Goal: Information Seeking & Learning: Learn about a topic

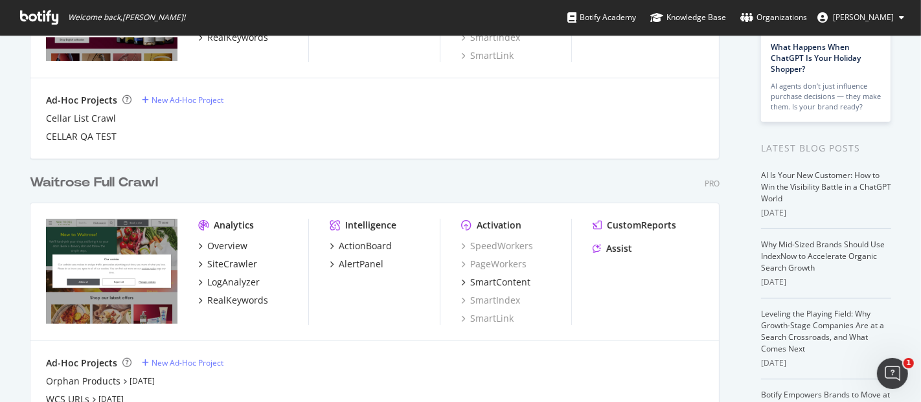
scroll to position [189, 0]
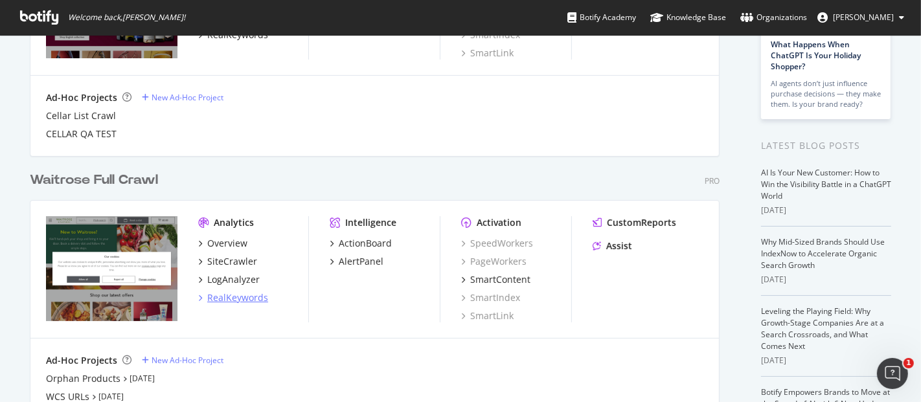
click at [239, 301] on div "RealKeywords" at bounding box center [237, 297] width 61 height 13
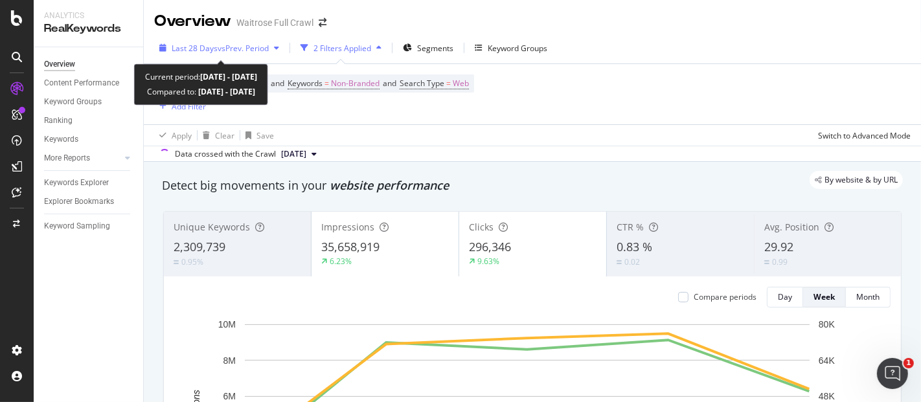
click at [276, 51] on div "button" at bounding box center [277, 48] width 16 height 8
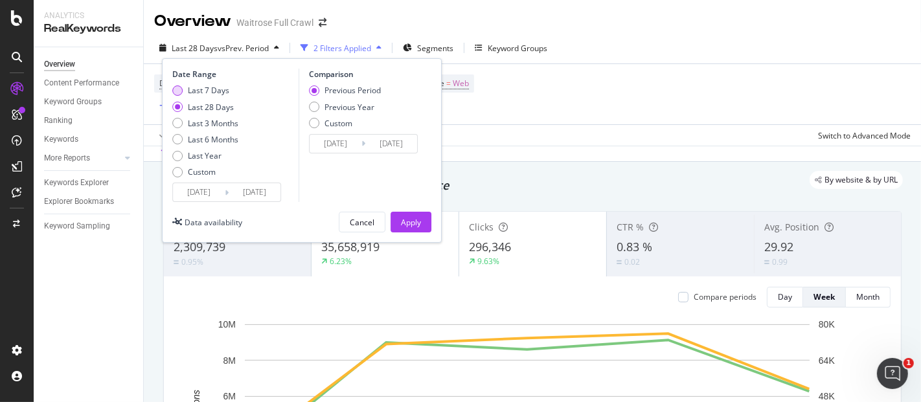
click at [217, 85] on div "Last 7 Days" at bounding box center [208, 90] width 41 height 11
type input "[DATE]"
click at [421, 223] on button "Apply" at bounding box center [410, 222] width 41 height 21
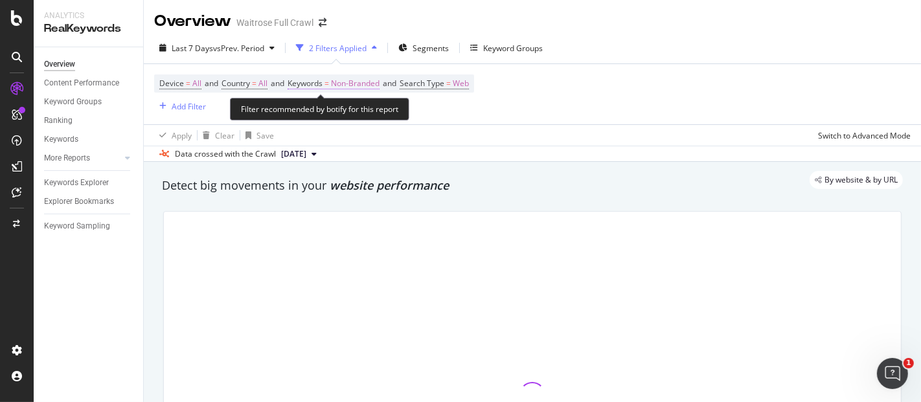
click at [359, 87] on span "Non-Branded" at bounding box center [355, 83] width 49 height 18
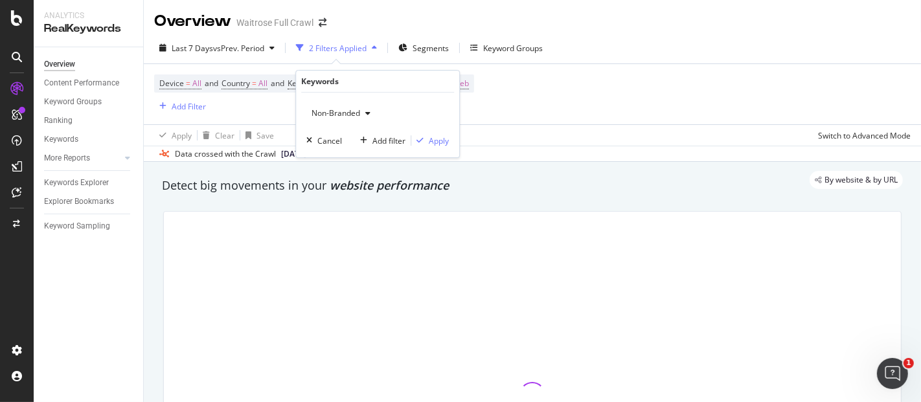
click at [355, 113] on span "Non-Branded" at bounding box center [333, 112] width 54 height 11
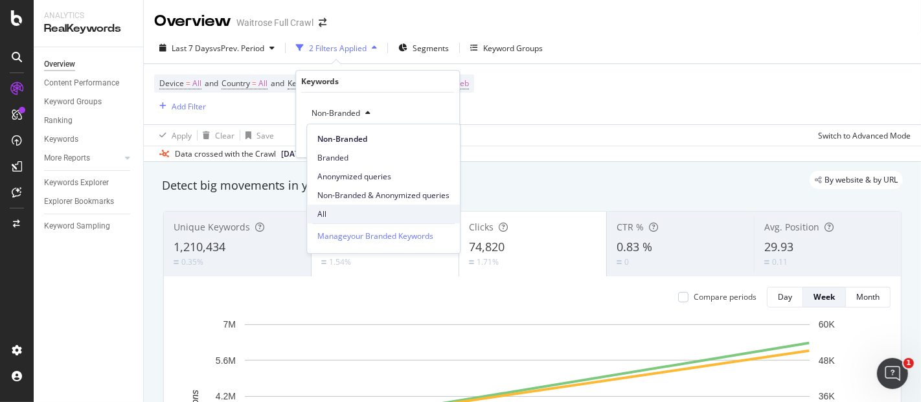
click at [337, 207] on div "All" at bounding box center [383, 214] width 153 height 19
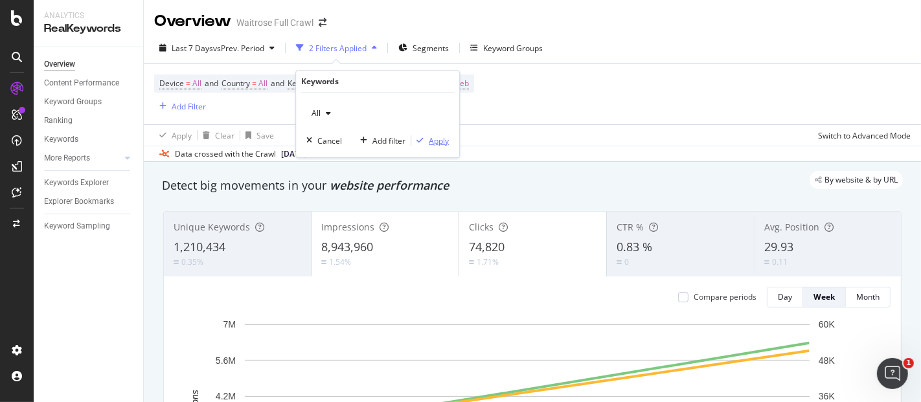
click at [433, 146] on div "Apply" at bounding box center [430, 141] width 38 height 12
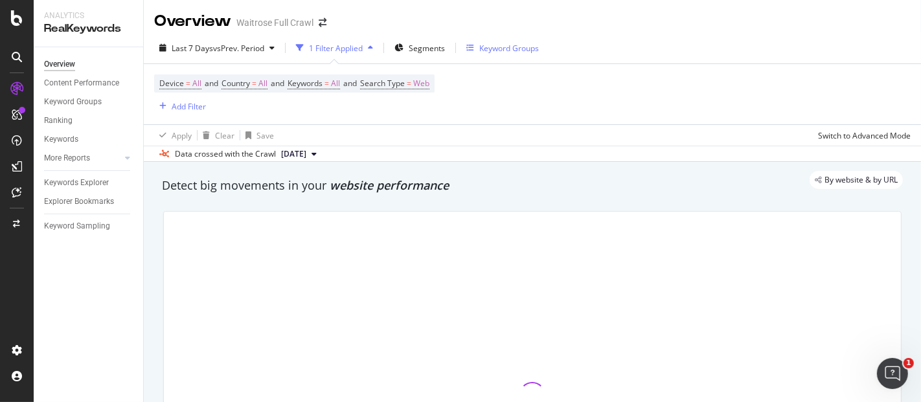
click at [494, 48] on div "Keyword Groups" at bounding box center [509, 48] width 60 height 11
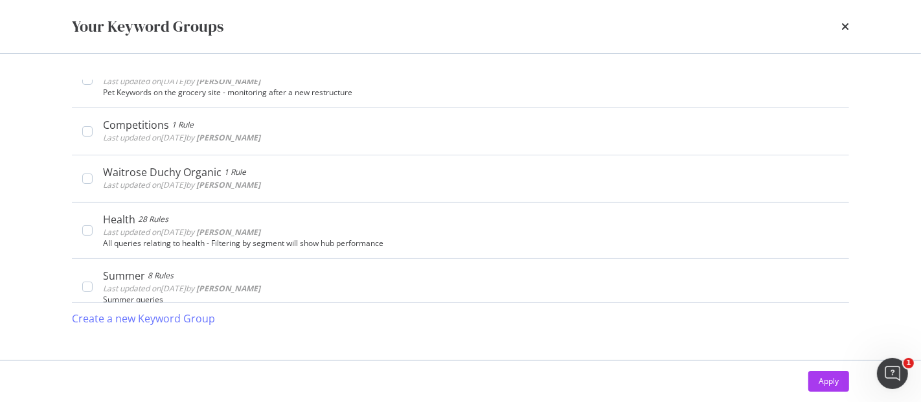
scroll to position [355, 0]
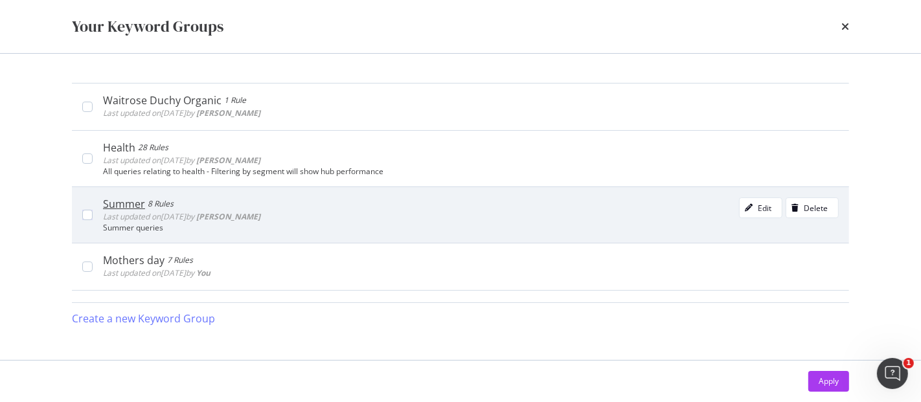
click at [350, 206] on div "Summer 8 Rules Last updated on [DATE] by [PERSON_NAME] Edit Delete" at bounding box center [470, 210] width 735 height 26
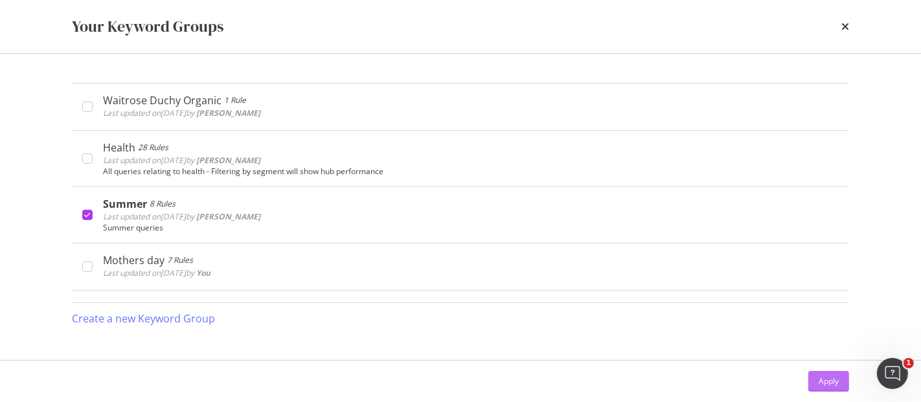
click at [821, 380] on div "Apply" at bounding box center [828, 381] width 20 height 11
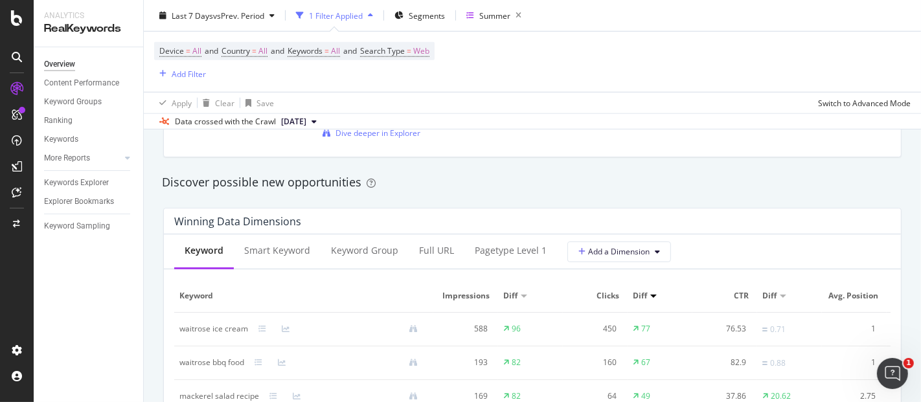
scroll to position [1093, 0]
click at [484, 249] on div "pagetype Level 1" at bounding box center [511, 250] width 72 height 13
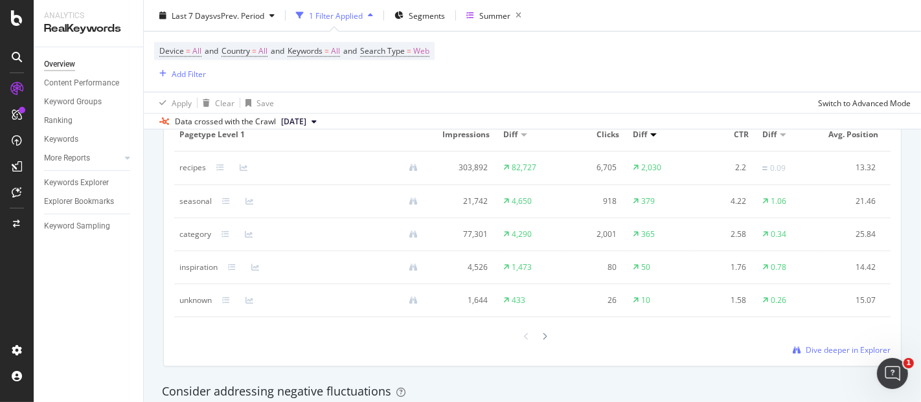
scroll to position [1263, 0]
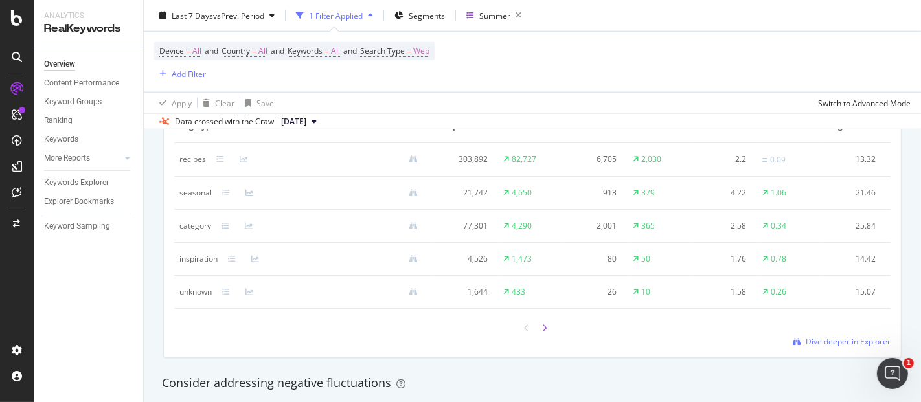
click at [542, 332] on icon at bounding box center [544, 328] width 5 height 8
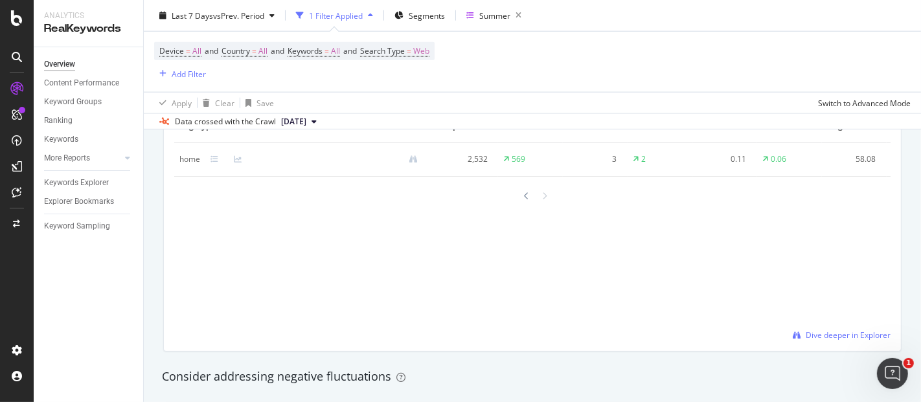
scroll to position [1244, 0]
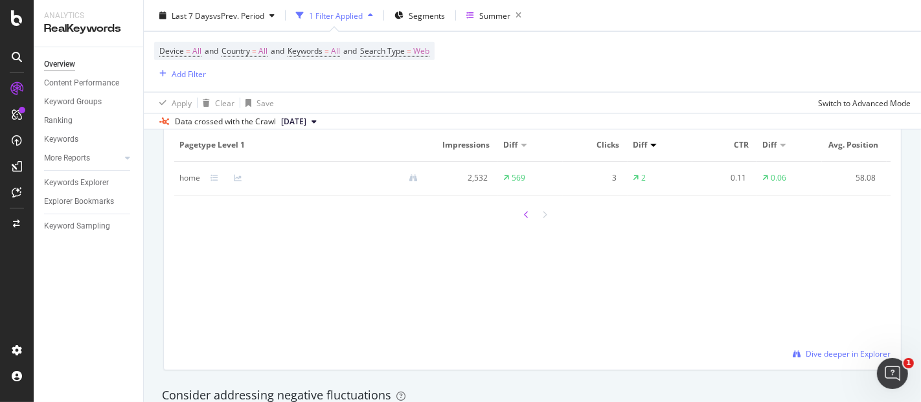
click at [524, 219] on icon at bounding box center [526, 215] width 5 height 8
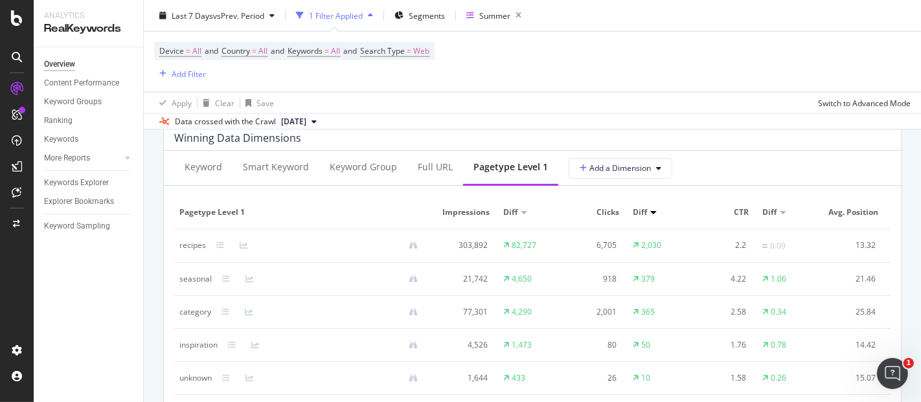
scroll to position [1173, 0]
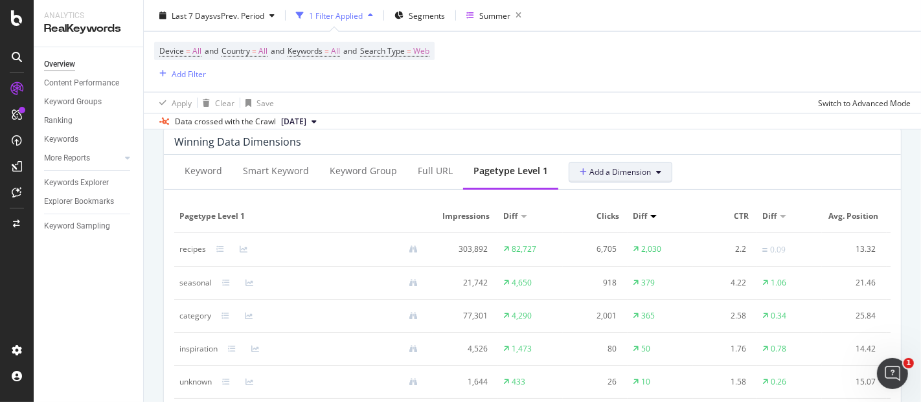
click at [603, 171] on span "Add a Dimension" at bounding box center [614, 171] width 71 height 11
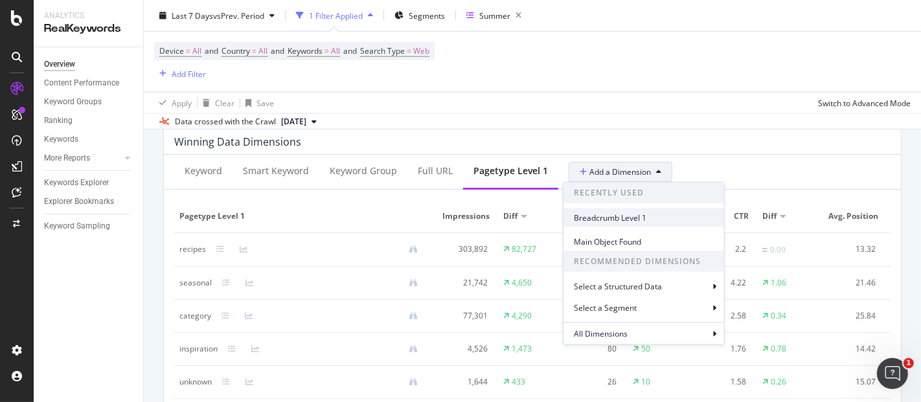
click at [649, 221] on span "Breadcrumb Level 1" at bounding box center [644, 218] width 140 height 12
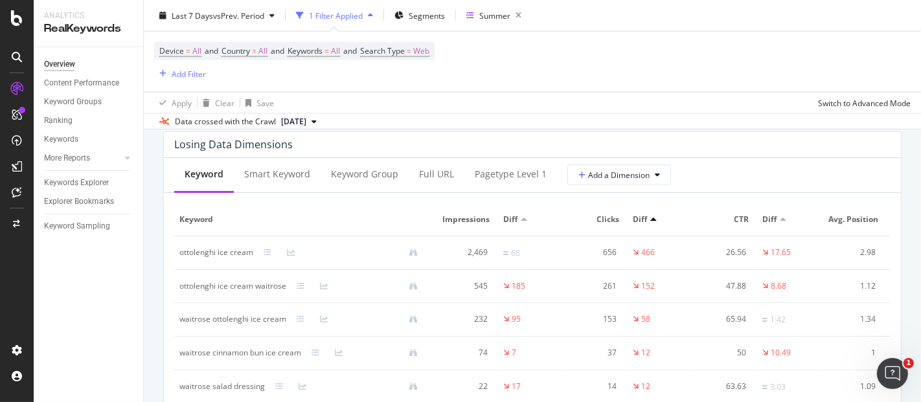
scroll to position [1534, 0]
click at [493, 182] on div "pagetype Level 1" at bounding box center [510, 174] width 93 height 36
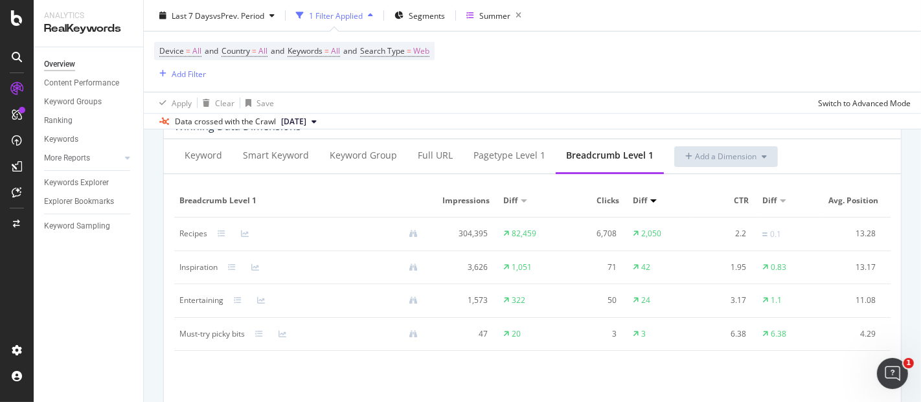
scroll to position [1180, 0]
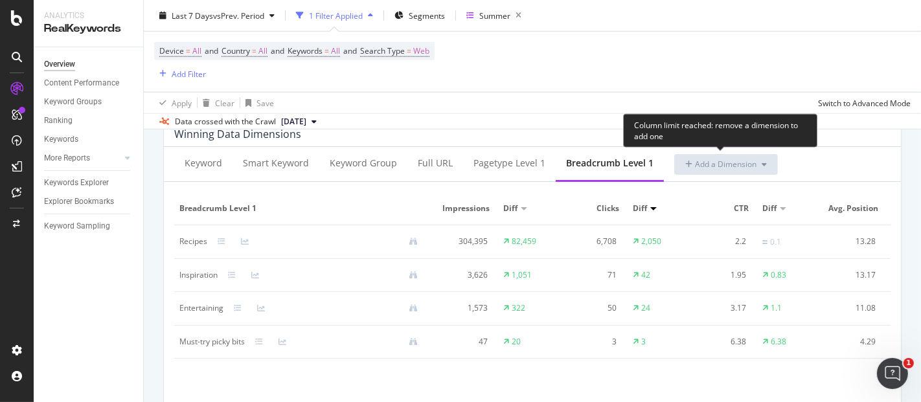
click at [704, 162] on span "Add a Dimension" at bounding box center [720, 164] width 71 height 11
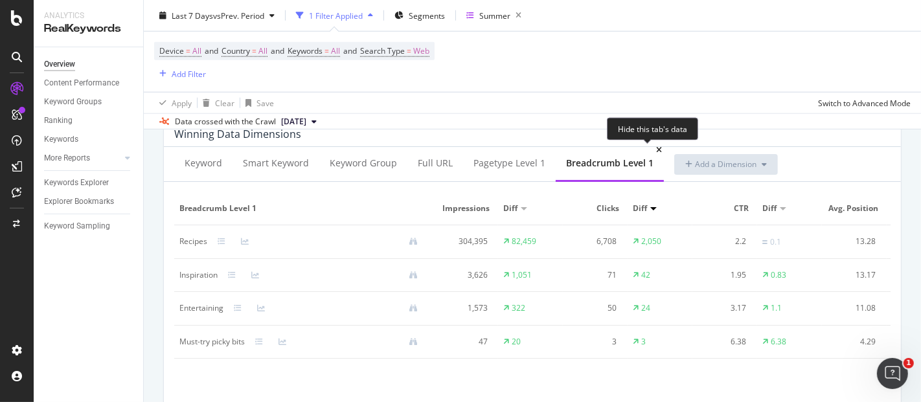
click at [656, 146] on icon at bounding box center [659, 150] width 6 height 8
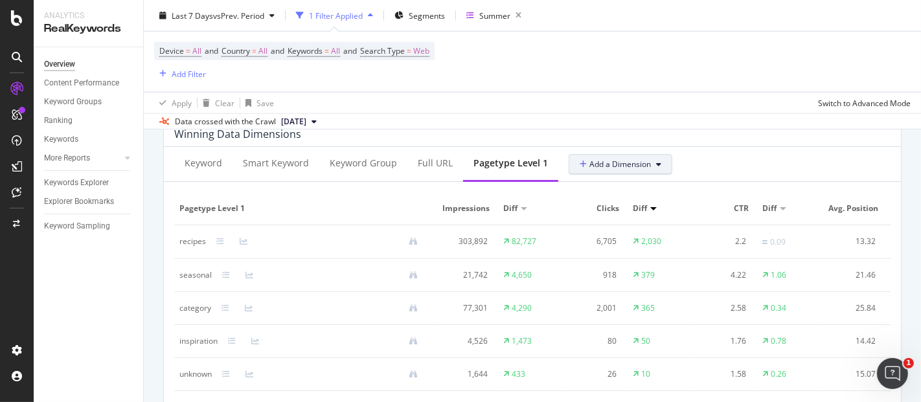
click at [595, 163] on span "Add a Dimension" at bounding box center [614, 164] width 71 height 11
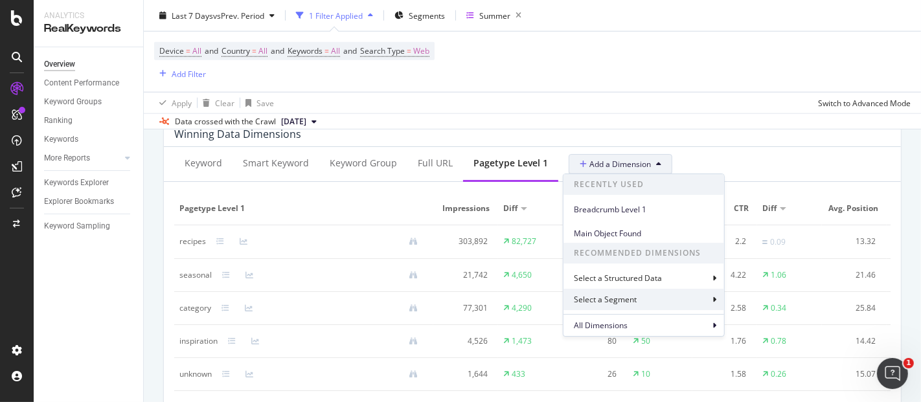
click at [644, 293] on div "Select a Segment" at bounding box center [643, 299] width 161 height 21
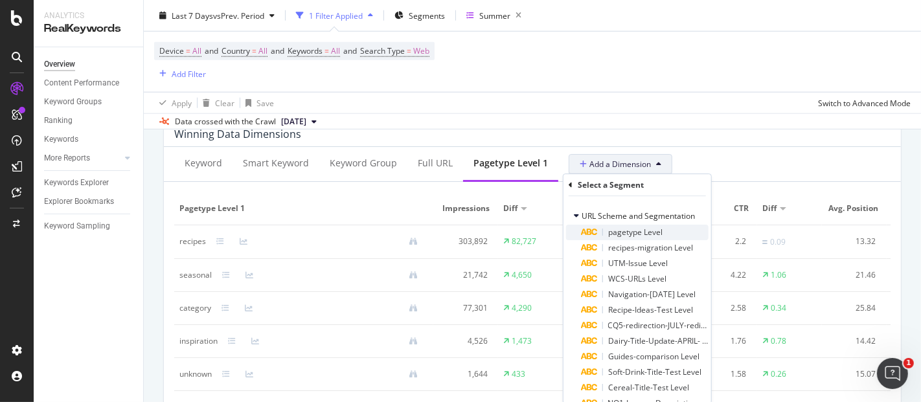
click at [634, 227] on div "pagetype Level" at bounding box center [644, 233] width 127 height 16
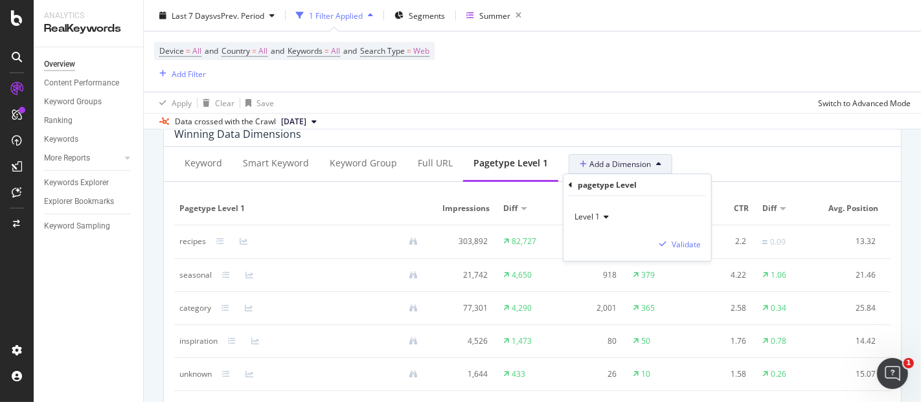
click at [610, 218] on div "Level 1" at bounding box center [637, 217] width 127 height 21
click at [601, 259] on span "Level 2" at bounding box center [592, 260] width 25 height 11
click at [675, 247] on div "Validate" at bounding box center [685, 244] width 29 height 11
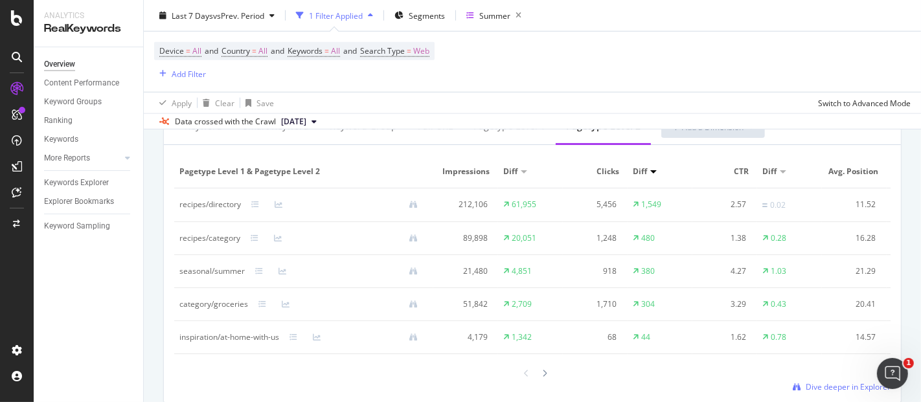
scroll to position [1220, 0]
click at [542, 374] on icon at bounding box center [544, 370] width 5 height 8
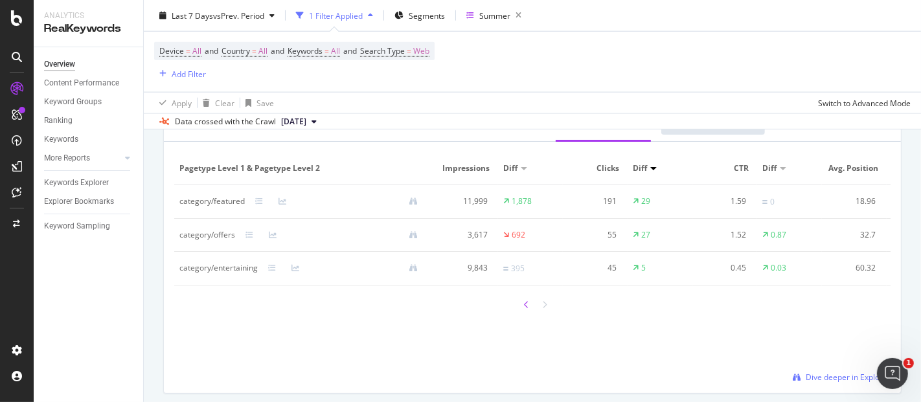
click at [524, 309] on icon at bounding box center [526, 305] width 5 height 8
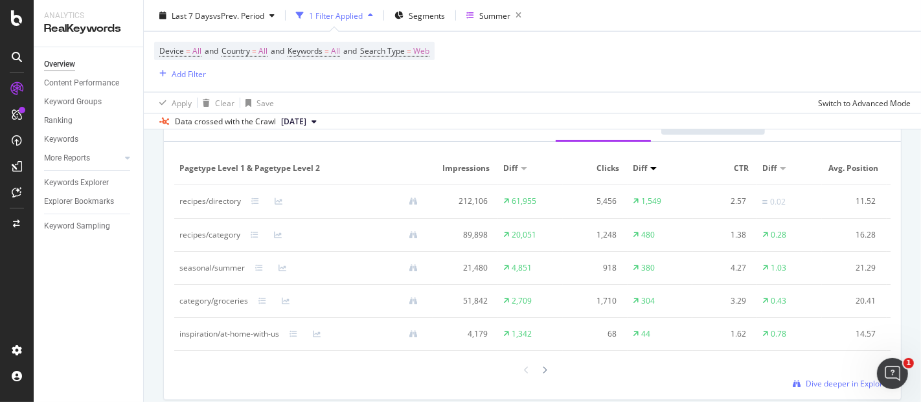
scroll to position [1179, 0]
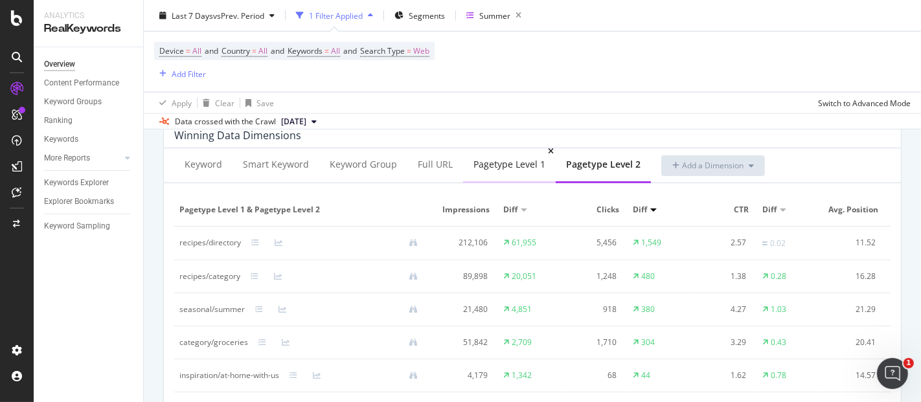
click at [519, 168] on div "pagetype Level 1" at bounding box center [509, 164] width 72 height 13
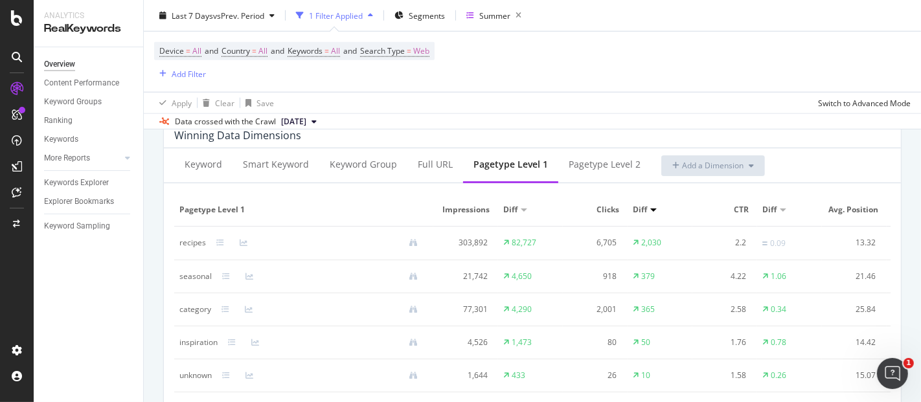
scroll to position [1200, 0]
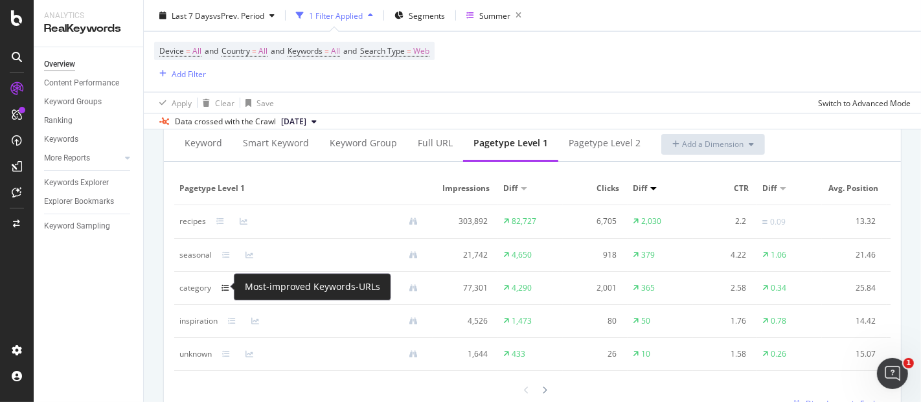
click at [227, 288] on icon at bounding box center [225, 288] width 8 height 8
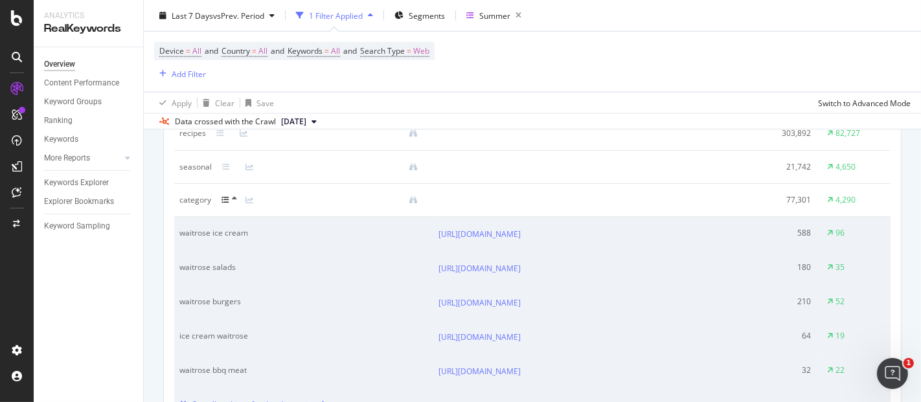
scroll to position [1290, 0]
click at [234, 193] on icon at bounding box center [234, 197] width 5 height 8
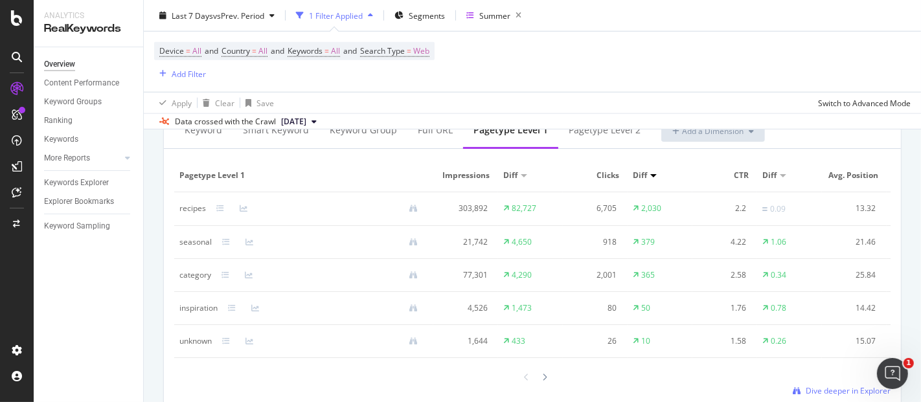
scroll to position [1200, 0]
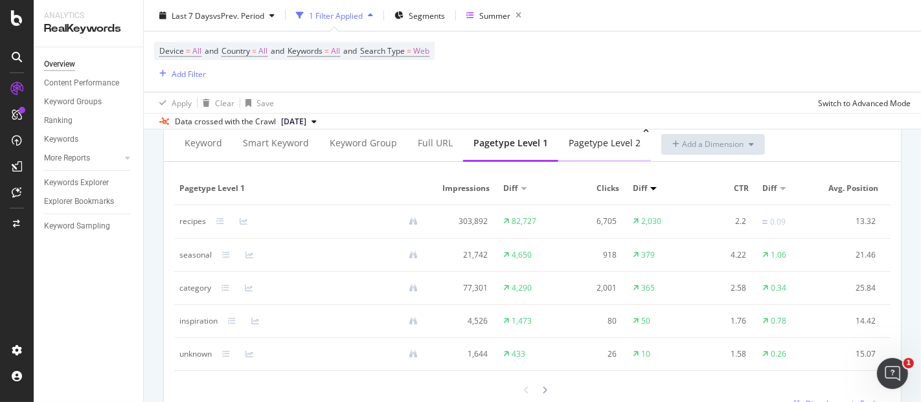
click at [599, 144] on div "pagetype Level 2" at bounding box center [604, 143] width 72 height 13
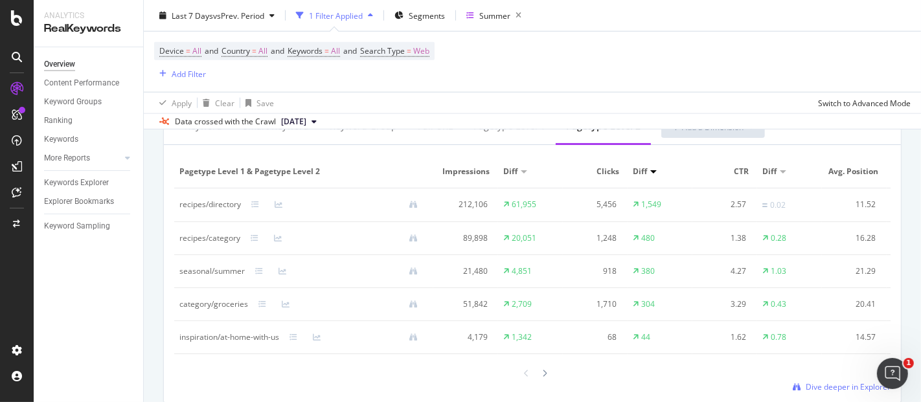
scroll to position [1218, 0]
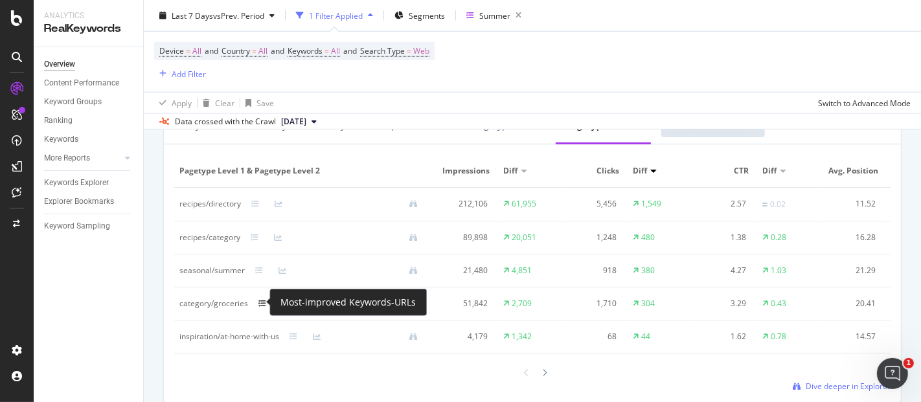
click at [262, 303] on icon at bounding box center [262, 304] width 8 height 8
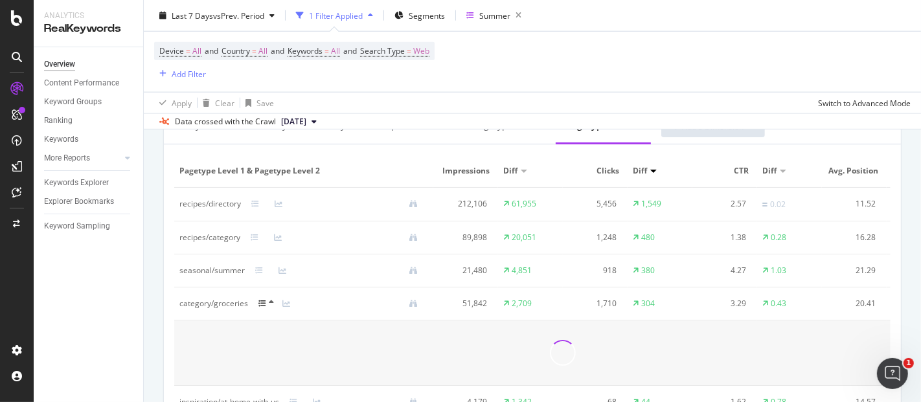
scroll to position [1272, 0]
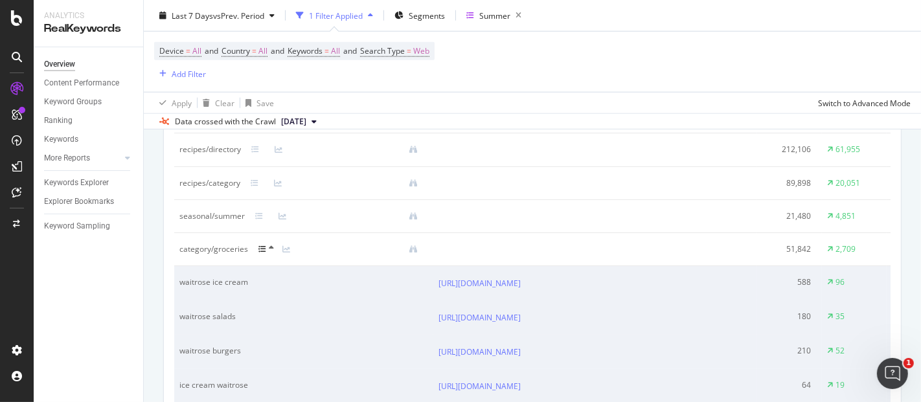
click at [269, 247] on icon at bounding box center [271, 248] width 5 height 8
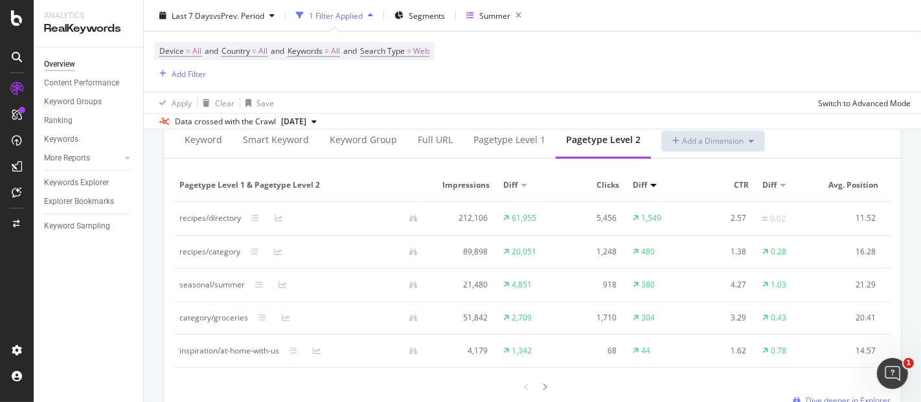
scroll to position [1202, 0]
click at [482, 142] on div "pagetype Level 1" at bounding box center [509, 141] width 72 height 13
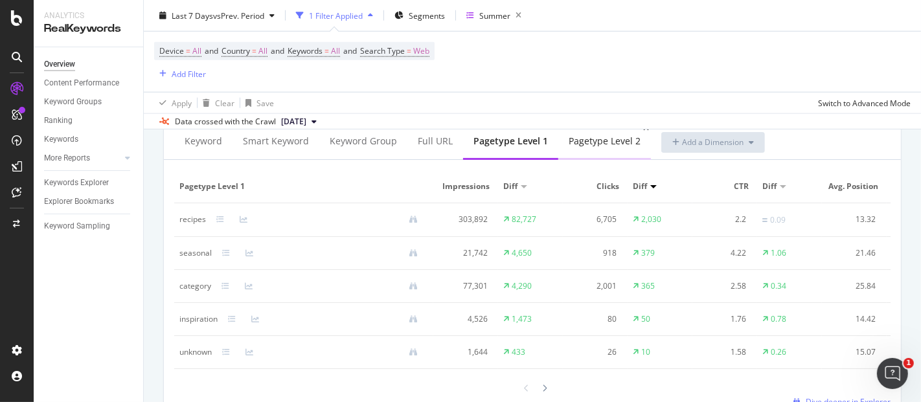
click at [601, 135] on div "pagetype Level 2" at bounding box center [604, 141] width 72 height 13
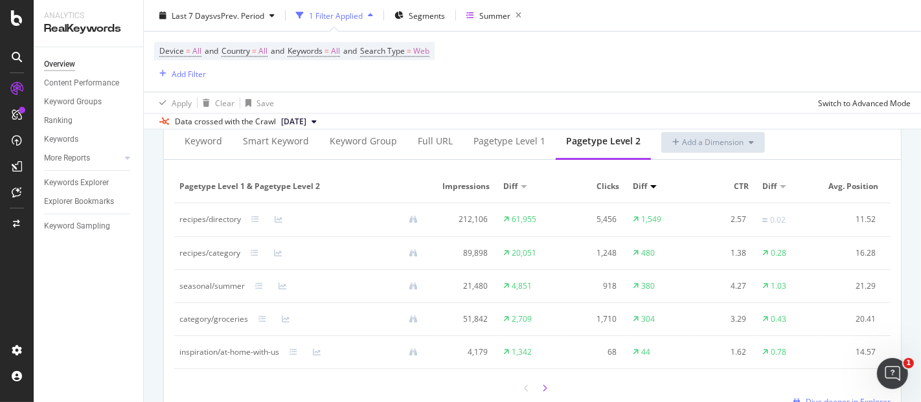
click at [543, 397] on div at bounding box center [545, 387] width 12 height 17
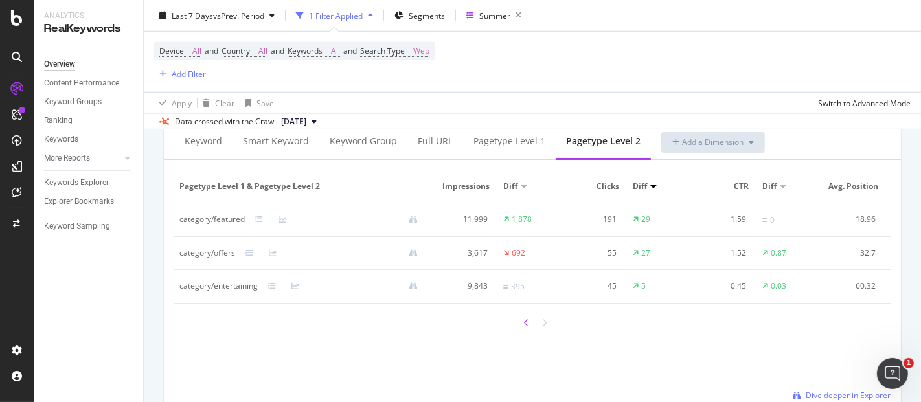
click at [524, 327] on icon at bounding box center [526, 323] width 5 height 8
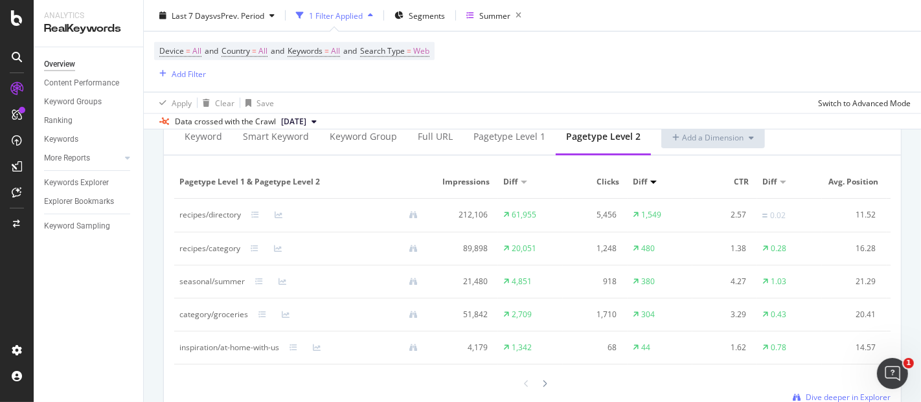
scroll to position [1207, 0]
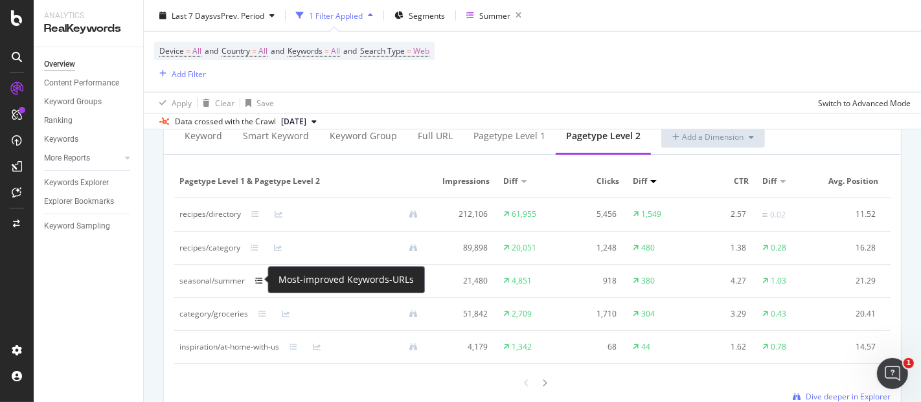
click at [261, 279] on icon at bounding box center [259, 281] width 8 height 8
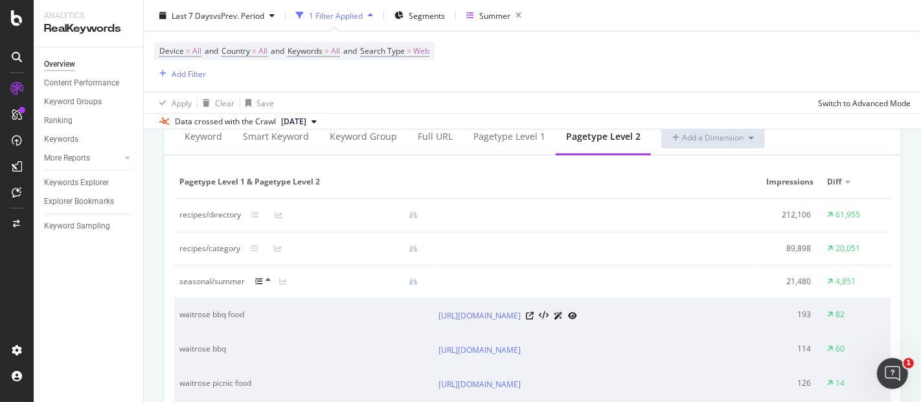
scroll to position [1206, 0]
click at [265, 282] on icon at bounding box center [267, 281] width 5 height 8
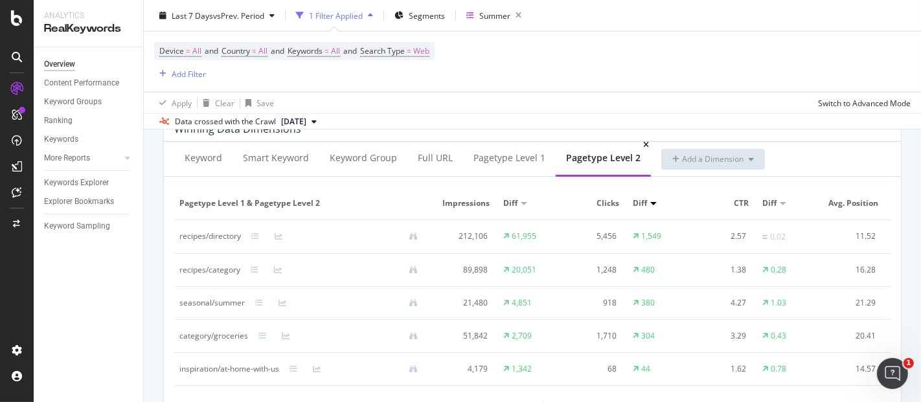
scroll to position [1185, 0]
click at [642, 147] on div "pagetype Level 2" at bounding box center [603, 160] width 95 height 36
click at [643, 142] on icon at bounding box center [646, 146] width 6 height 8
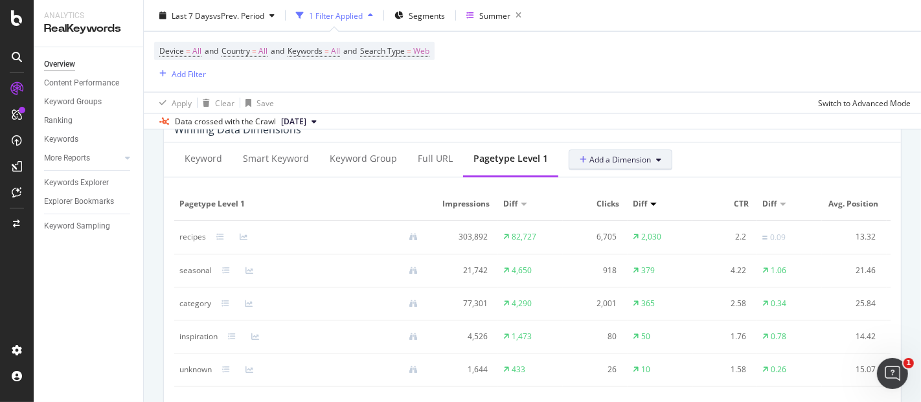
click at [612, 162] on span "Add a Dimension" at bounding box center [614, 159] width 71 height 11
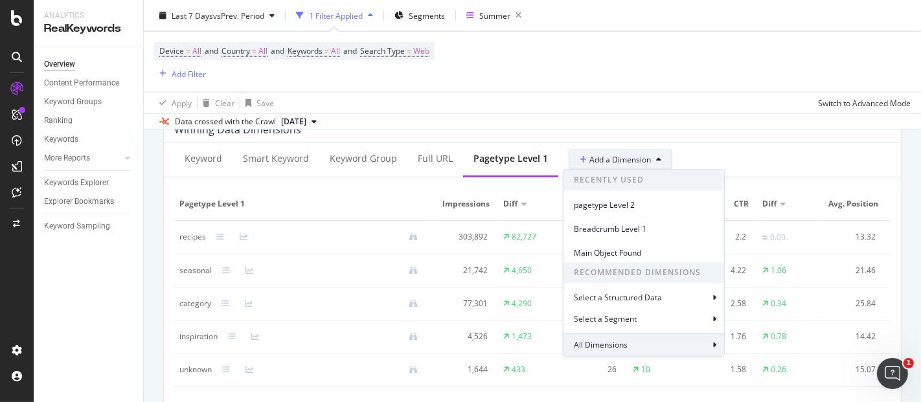
click at [603, 342] on span "All Dimensions" at bounding box center [601, 345] width 54 height 11
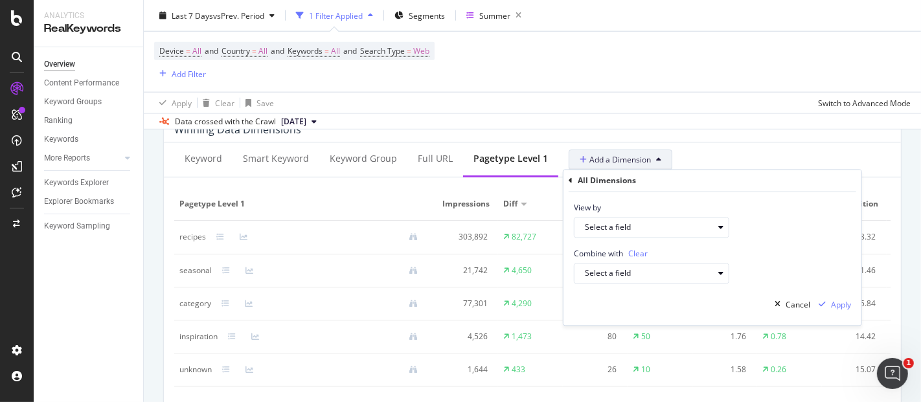
click at [573, 179] on div "All Dimensions" at bounding box center [711, 181] width 287 height 22
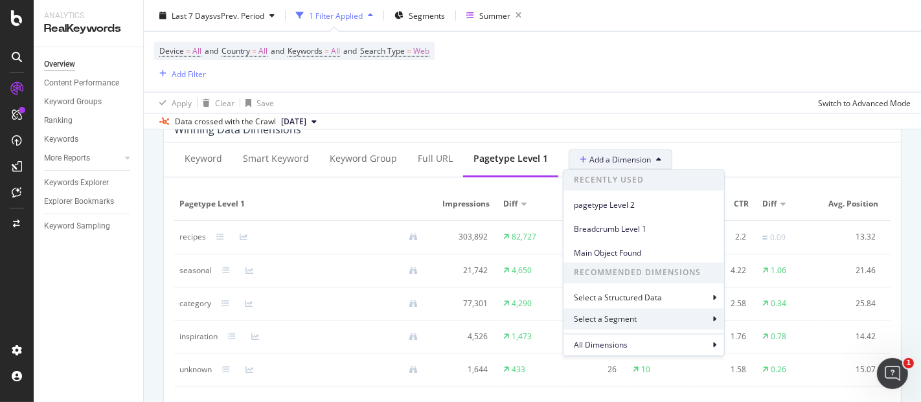
click at [605, 322] on div "Select a Segment" at bounding box center [606, 319] width 65 height 11
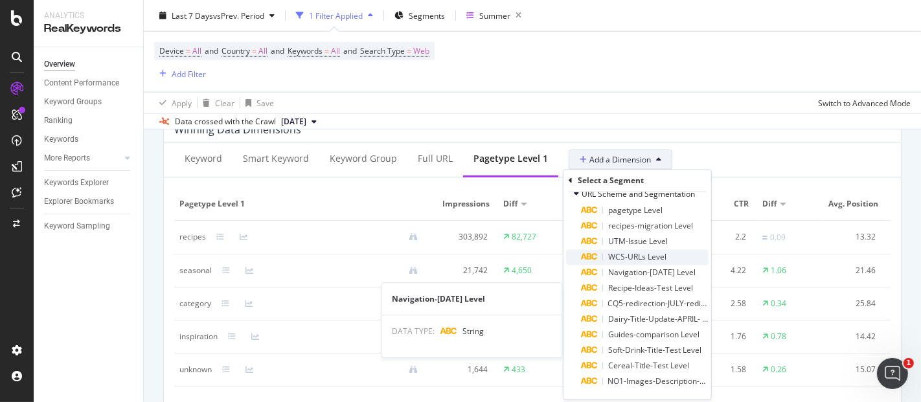
scroll to position [0, 0]
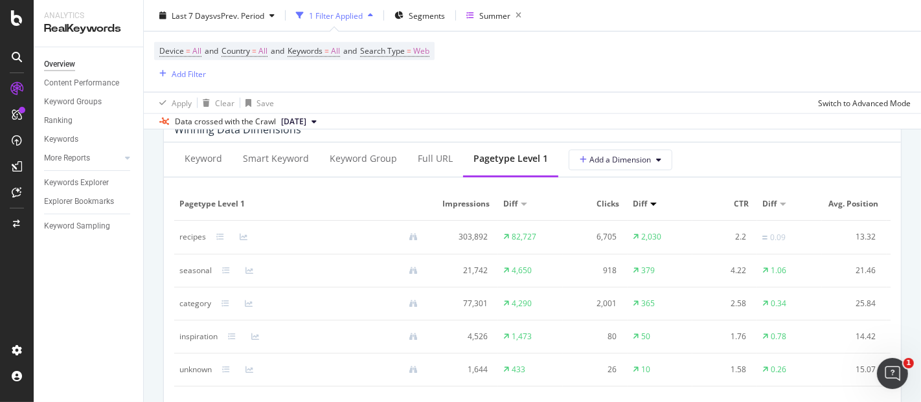
click at [697, 145] on div "Keyword Smart Keyword Keyword Group Full URL pagetype Level 1 Add a Dimension" at bounding box center [532, 159] width 737 height 35
click at [623, 156] on span "Add a Dimension" at bounding box center [614, 159] width 71 height 11
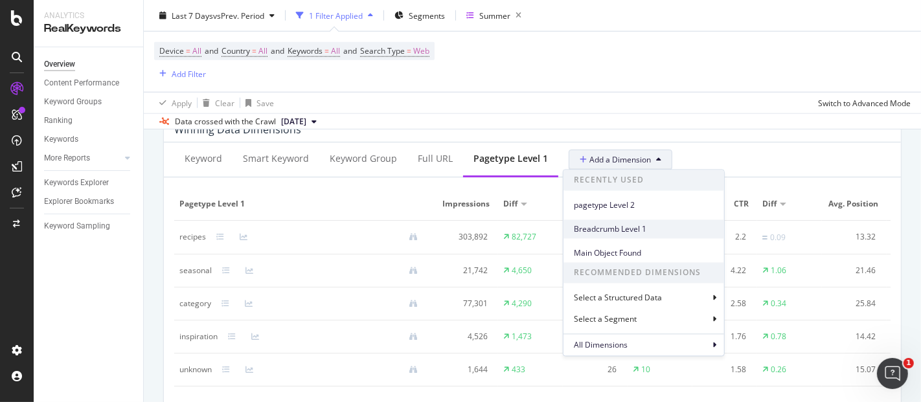
click at [604, 230] on span "Breadcrumb Level 1" at bounding box center [644, 229] width 140 height 12
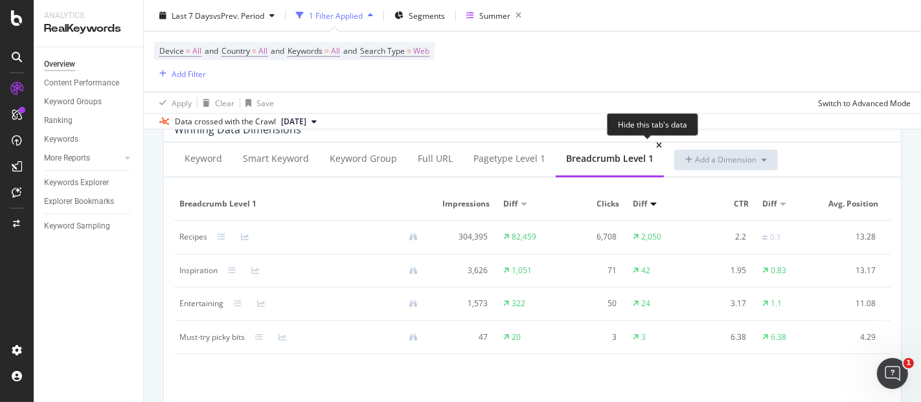
click at [656, 144] on icon at bounding box center [659, 146] width 6 height 8
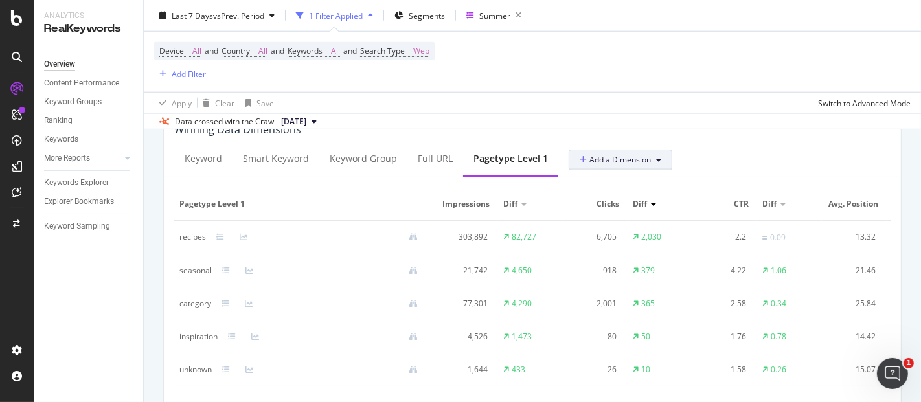
click at [619, 160] on span "Add a Dimension" at bounding box center [614, 159] width 71 height 11
click at [765, 155] on div "Keyword Smart Keyword Keyword Group Full URL pagetype Level 1 Add a Dimension" at bounding box center [532, 159] width 737 height 35
click at [644, 162] on span "Add a Dimension" at bounding box center [614, 159] width 71 height 11
click at [440, 153] on div "Full URL" at bounding box center [435, 158] width 35 height 13
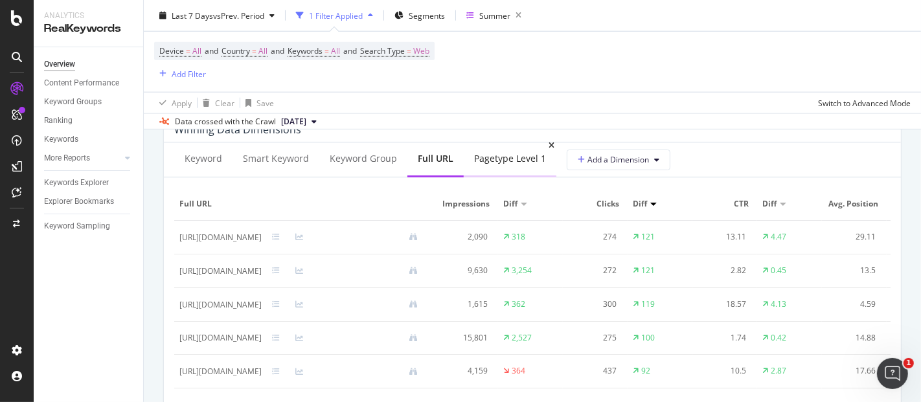
click at [515, 158] on div "pagetype Level 1" at bounding box center [510, 158] width 72 height 13
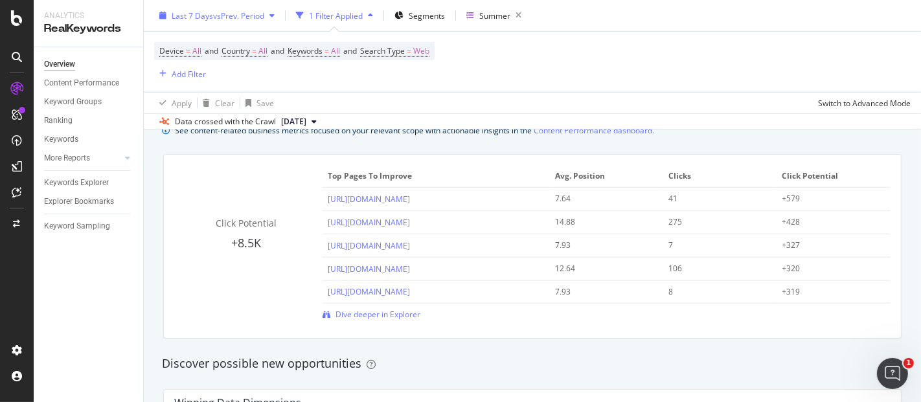
scroll to position [907, 0]
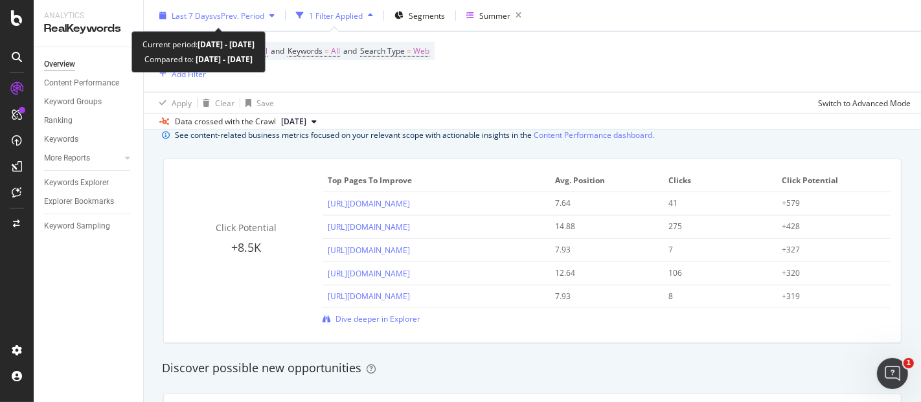
click at [259, 14] on span "vs Prev. Period" at bounding box center [238, 15] width 51 height 11
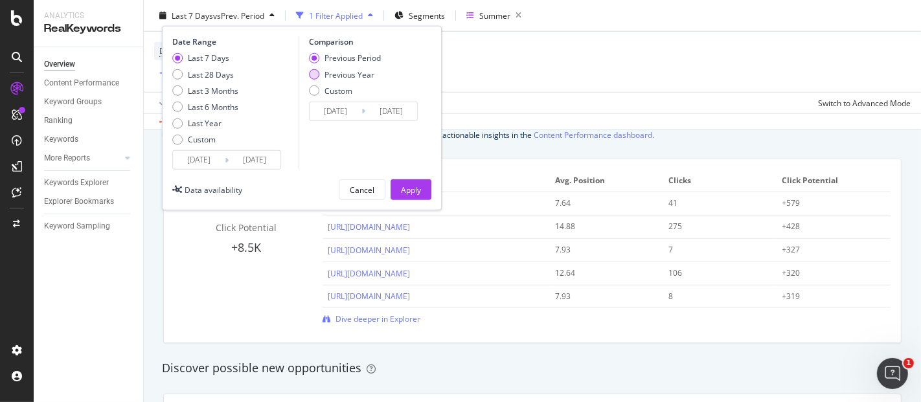
click at [330, 79] on div "Previous Year" at bounding box center [349, 74] width 50 height 11
type input "[DATE]"
click at [402, 190] on div "Apply" at bounding box center [411, 189] width 20 height 11
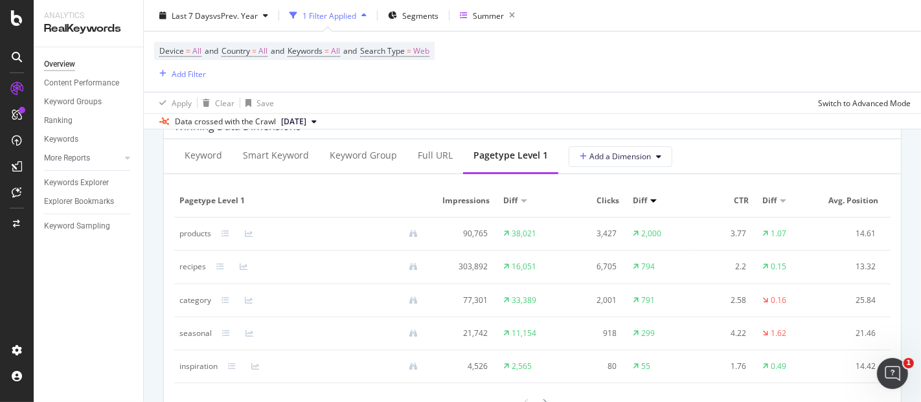
scroll to position [1189, 0]
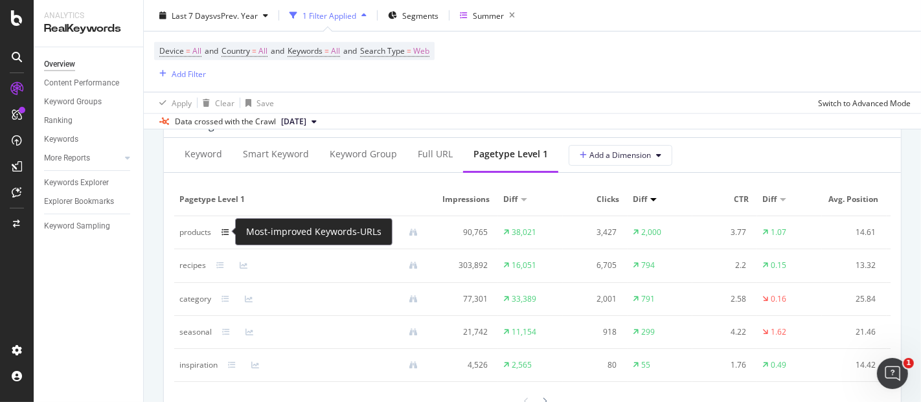
click at [225, 232] on icon at bounding box center [225, 233] width 8 height 8
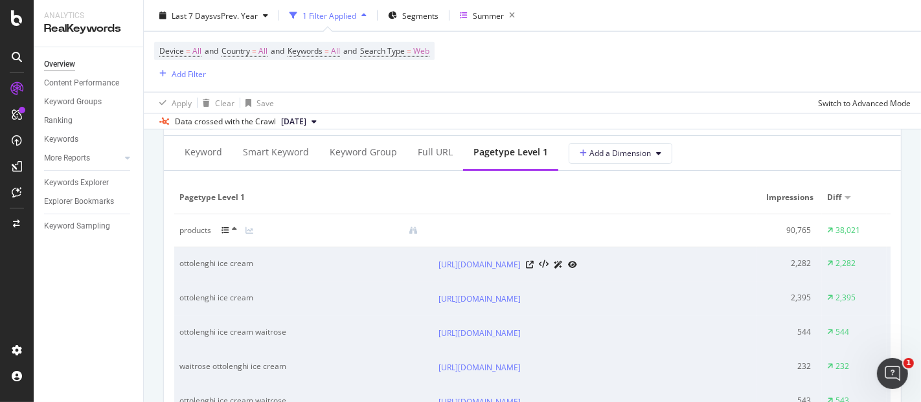
scroll to position [1191, 0]
click at [234, 232] on icon at bounding box center [234, 230] width 5 height 8
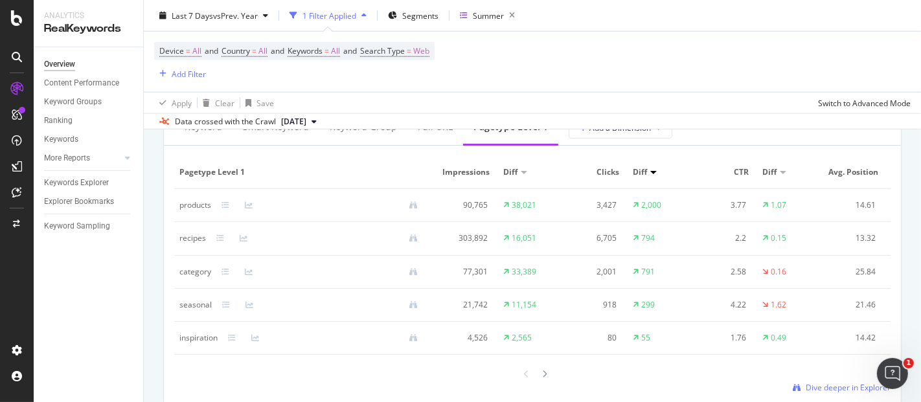
scroll to position [1217, 0]
click at [542, 377] on icon at bounding box center [544, 374] width 5 height 8
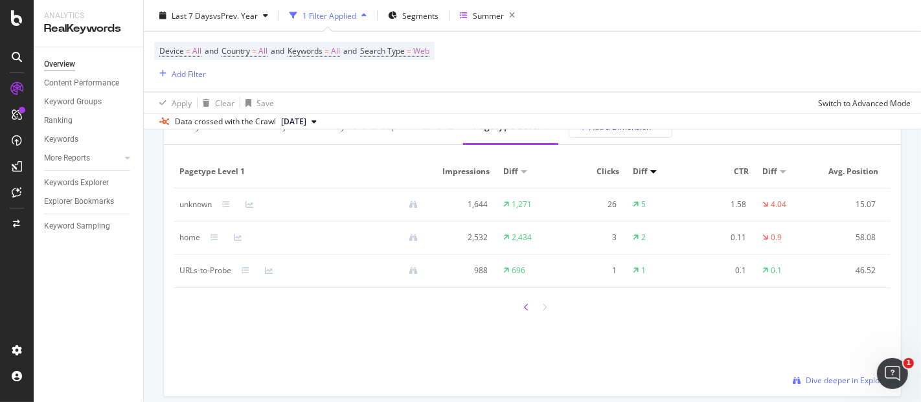
click at [524, 311] on icon at bounding box center [526, 308] width 5 height 8
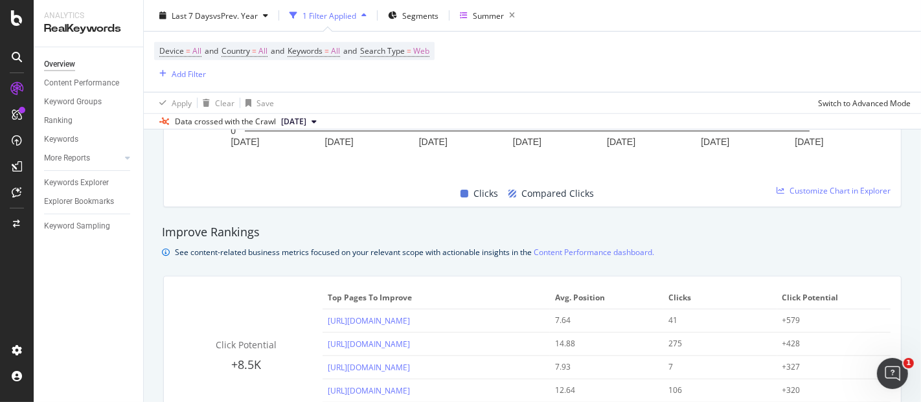
scroll to position [767, 0]
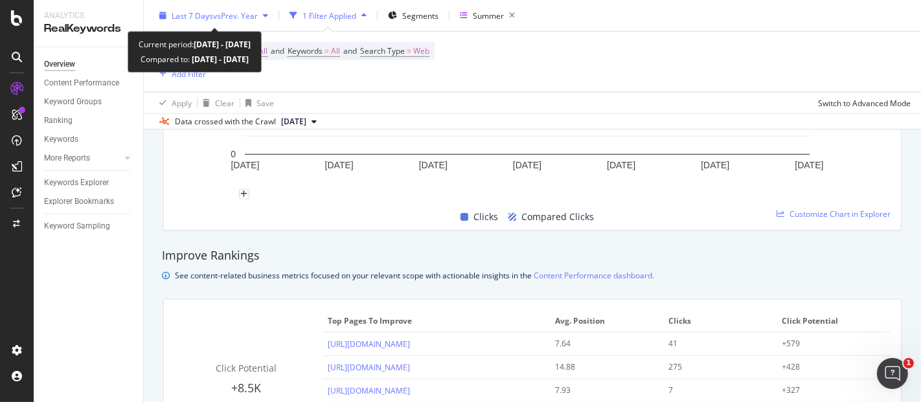
click at [234, 13] on span "vs Prev. Year" at bounding box center [235, 15] width 45 height 11
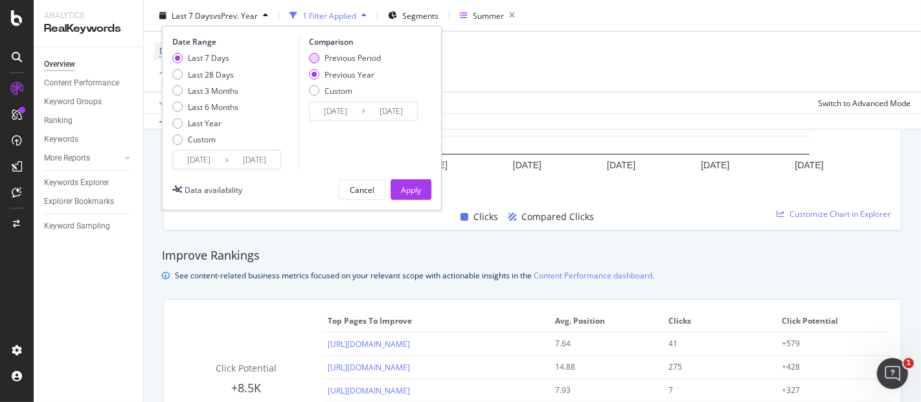
click at [342, 56] on div "Previous Period" at bounding box center [352, 57] width 56 height 11
type input "[DATE]"
click at [419, 193] on div "Apply" at bounding box center [411, 189] width 20 height 11
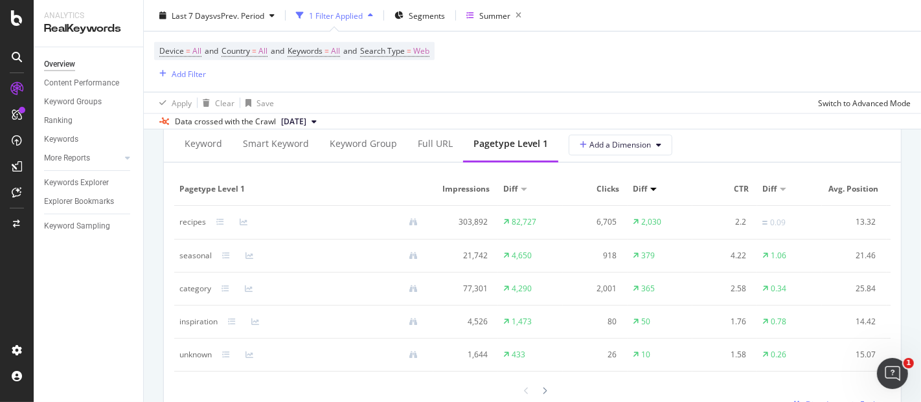
scroll to position [1231, 0]
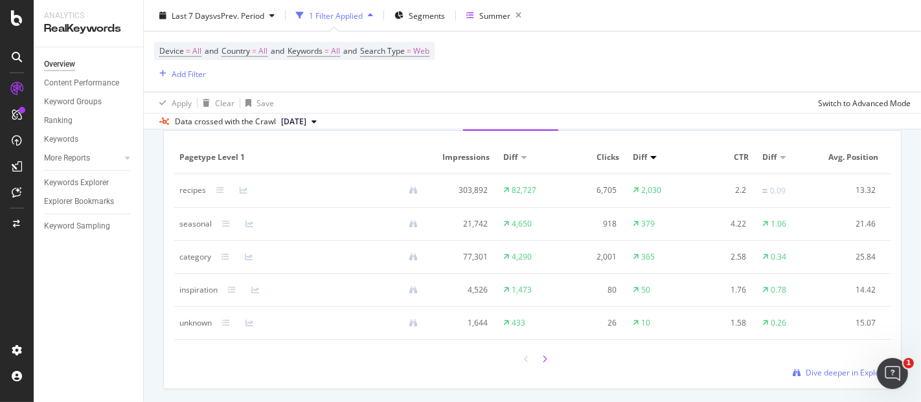
click at [539, 363] on div at bounding box center [545, 358] width 12 height 17
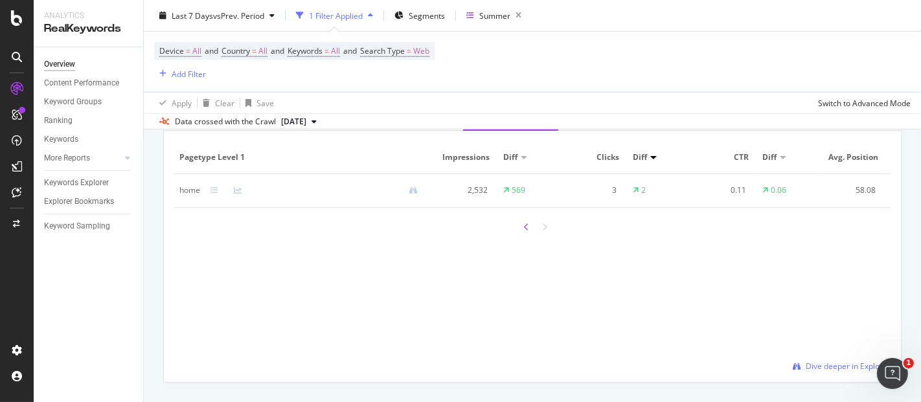
click at [524, 231] on icon at bounding box center [526, 227] width 5 height 8
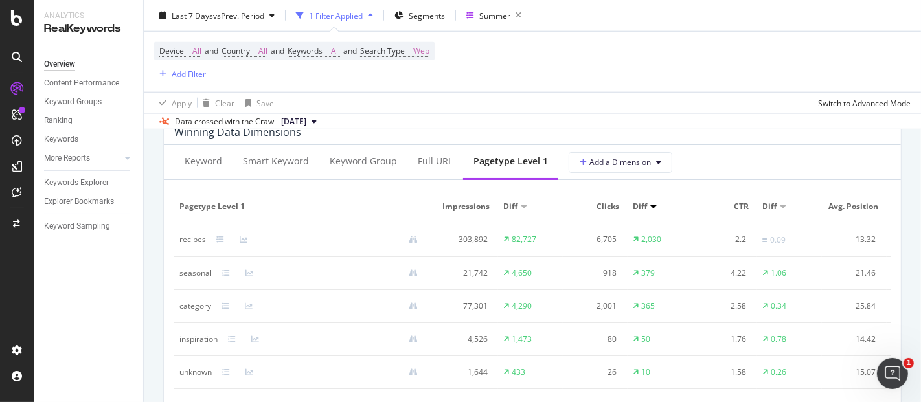
scroll to position [1180, 0]
click at [586, 169] on button "Add a Dimension" at bounding box center [620, 164] width 104 height 21
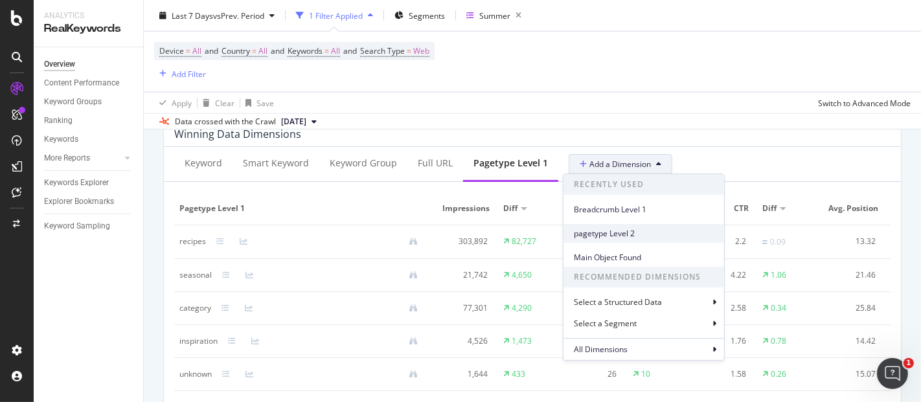
click at [608, 236] on span "pagetype Level 2" at bounding box center [644, 234] width 140 height 12
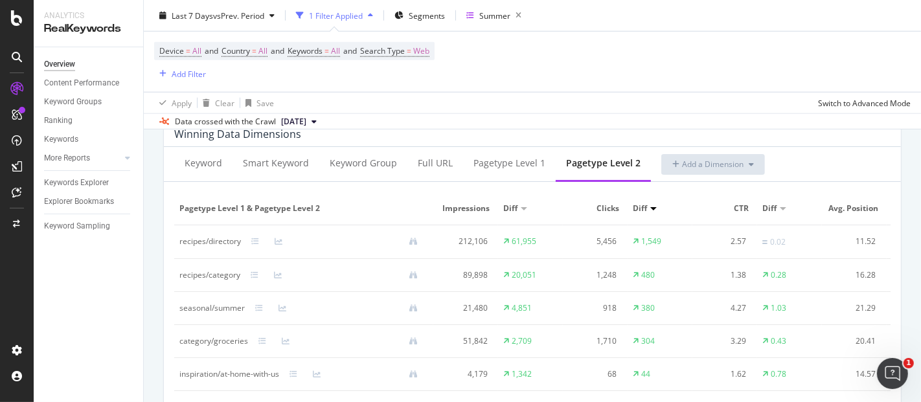
scroll to position [1220, 0]
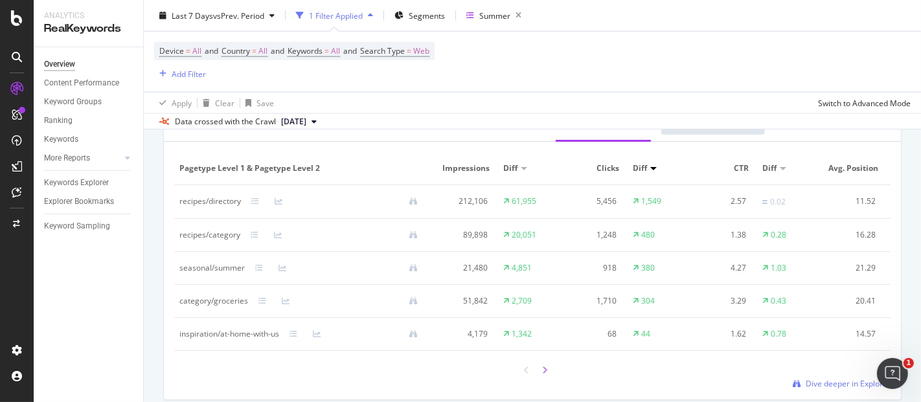
click at [539, 379] on div at bounding box center [545, 369] width 12 height 17
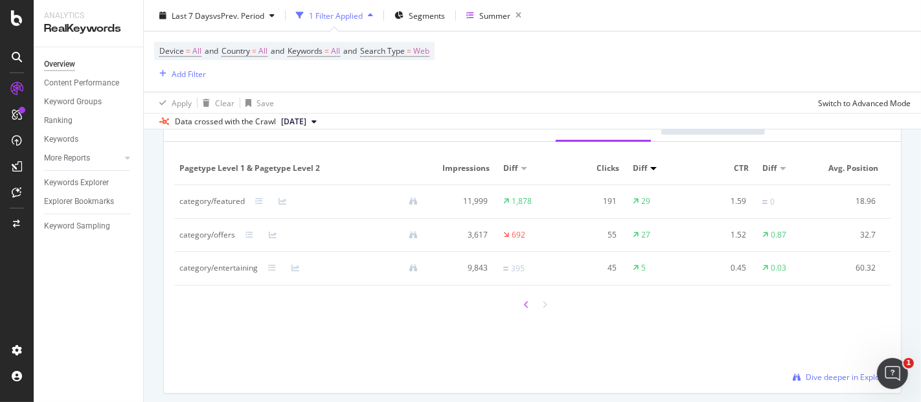
drag, startPoint x: 521, startPoint y: 381, endPoint x: 522, endPoint y: 308, distance: 72.5
click at [522, 308] on div "pagetype Level 1 & pagetype Level 2 Impressions Diff Clicks Diff CTR Diff Avg. …" at bounding box center [532, 267] width 716 height 230
click at [522, 308] on div at bounding box center [527, 304] width 12 height 17
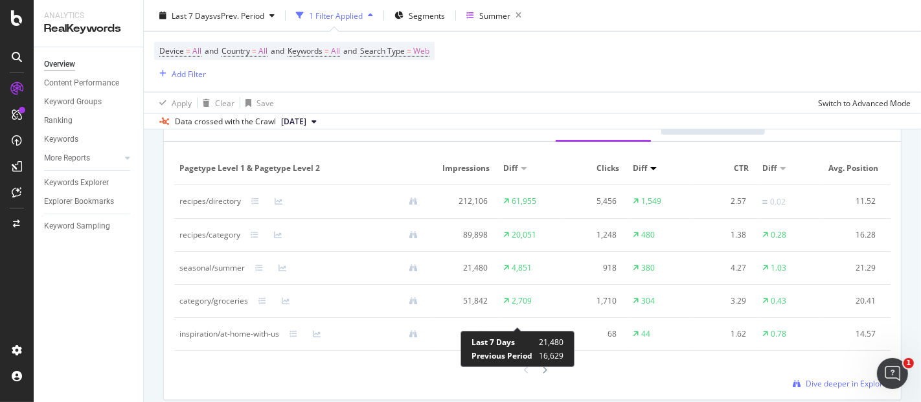
scroll to position [1165, 0]
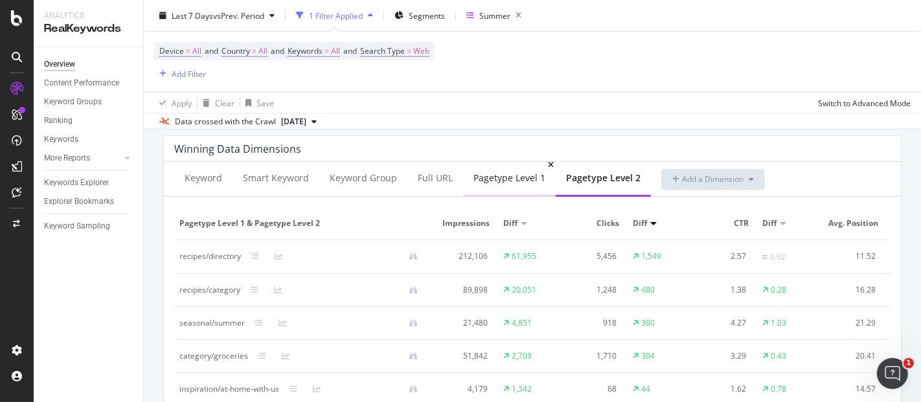
click at [512, 181] on div "pagetype Level 1" at bounding box center [509, 178] width 72 height 13
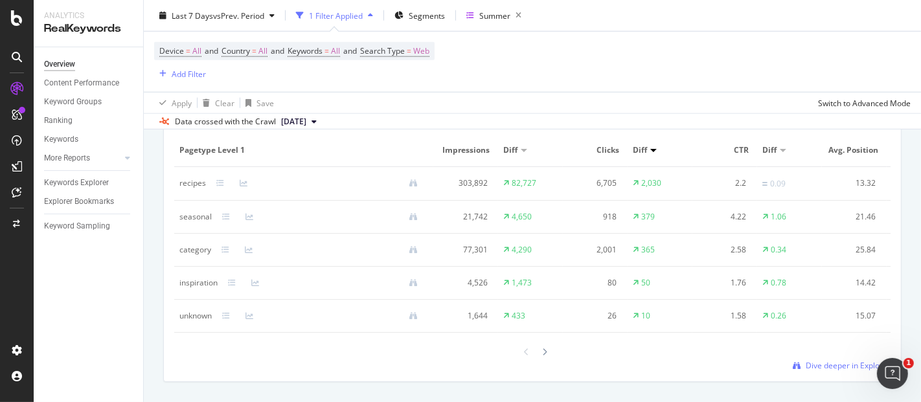
scroll to position [1240, 0]
click at [540, 359] on div at bounding box center [545, 350] width 12 height 17
